Goal: Book appointment/travel/reservation

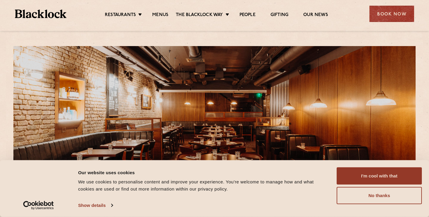
click at [135, 11] on ul "Restaurants Soho City Shoreditch Covent Garden Canary Wharf Manchester Birmingh…" at bounding box center [216, 14] width 300 height 10
click at [209, 34] on div "Covent Garden Reservations In keeping with traditional British Chop Houses, a m…" at bounding box center [214, 213] width 429 height 427
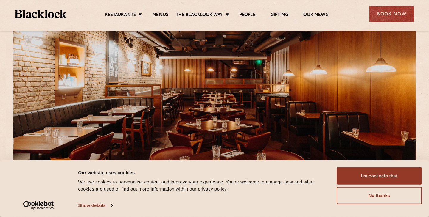
scroll to position [78, 0]
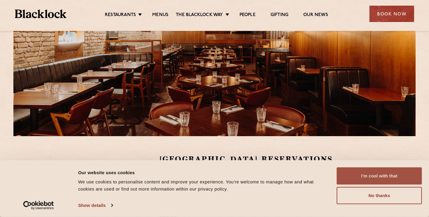
click at [359, 177] on button "I'm cool with that" at bounding box center [379, 176] width 85 height 17
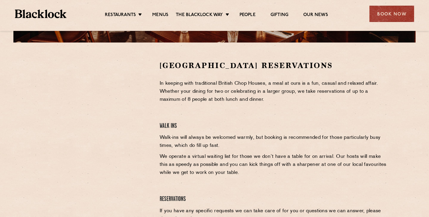
scroll to position [181, 0]
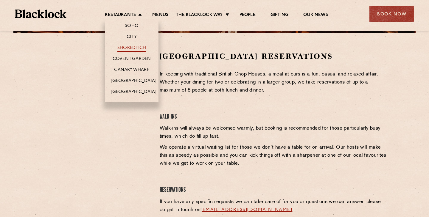
click at [127, 49] on link "Shoreditch" at bounding box center [131, 48] width 29 height 7
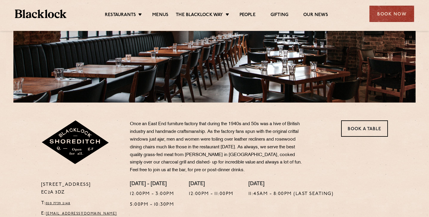
scroll to position [187, 0]
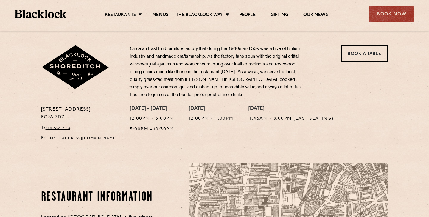
drag, startPoint x: 69, startPoint y: 117, endPoint x: 41, endPoint y: 111, distance: 28.8
click at [41, 111] on p "28-30 Rivington Street EC2A 3DZ" at bounding box center [81, 113] width 80 height 15
copy p "28-30 Rivington Street EC2A 3DZ"
click at [155, 15] on link "Menus" at bounding box center [160, 15] width 16 height 7
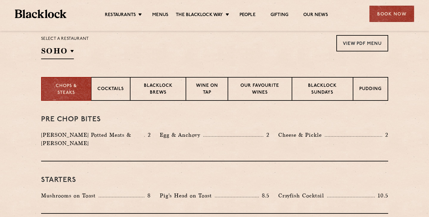
scroll to position [243, 0]
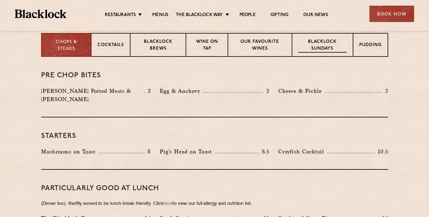
click at [319, 45] on p "Blacklock Sundays" at bounding box center [322, 46] width 48 height 14
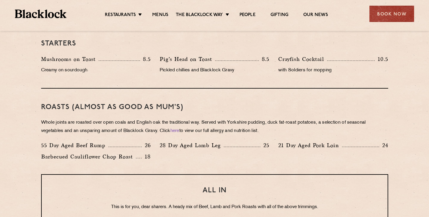
scroll to position [431, 0]
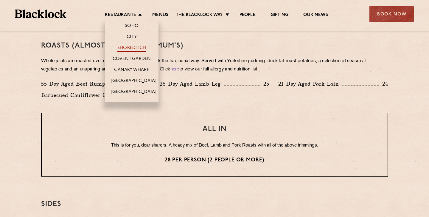
click at [131, 45] on link "Shoreditch" at bounding box center [131, 48] width 29 height 7
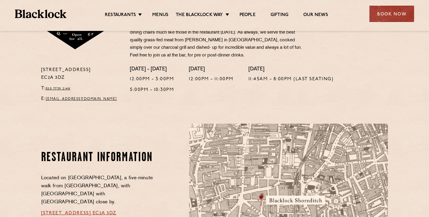
scroll to position [369, 0]
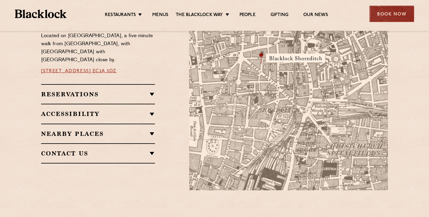
click at [388, 14] on div "Book Now" at bounding box center [391, 14] width 45 height 16
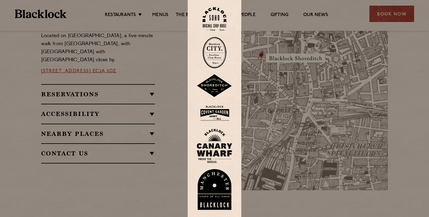
click at [213, 90] on img at bounding box center [215, 85] width 36 height 23
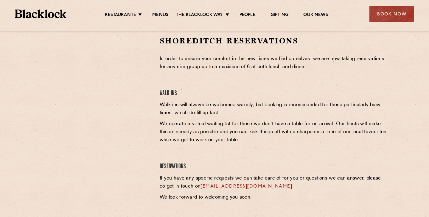
scroll to position [226, 0]
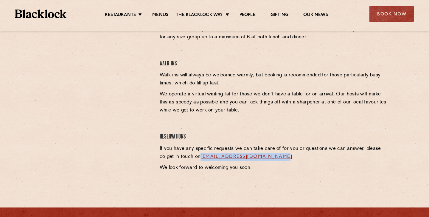
drag, startPoint x: 282, startPoint y: 157, endPoint x: 196, endPoint y: 158, distance: 85.8
click at [196, 158] on p "If you have any specific requests we can take care of for you or questions we c…" at bounding box center [274, 153] width 228 height 16
copy link "[EMAIL_ADDRESS][DOMAIN_NAME]"
